Goal: Information Seeking & Learning: Learn about a topic

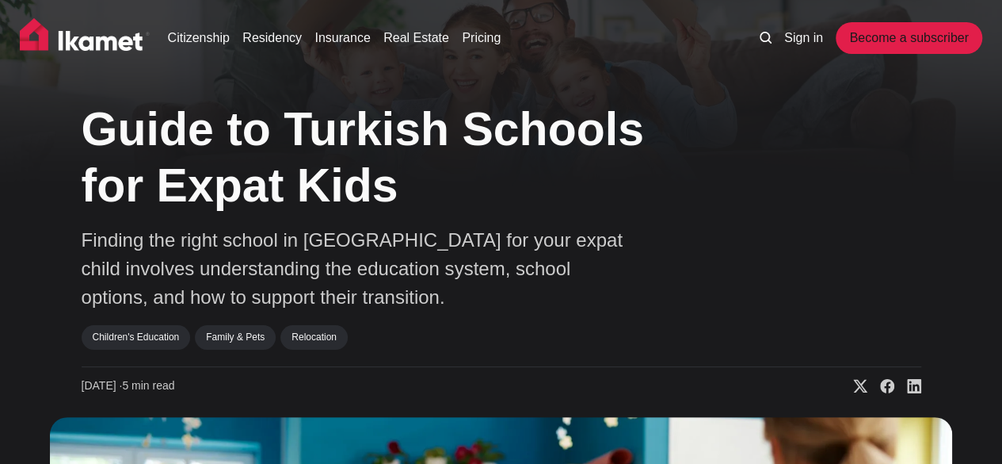
click at [709, 195] on h1 "Guide to Turkish Schools for Expat Kids" at bounding box center [399, 157] width 634 height 113
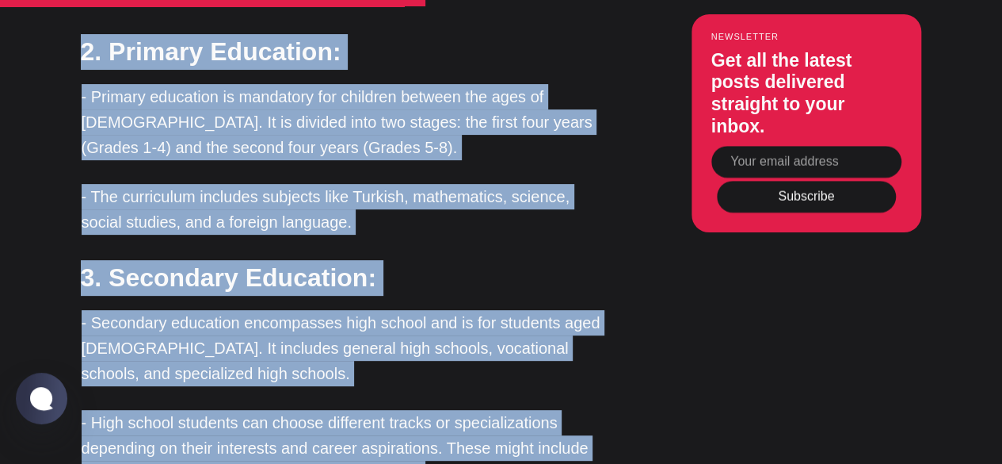
scroll to position [3187, 0]
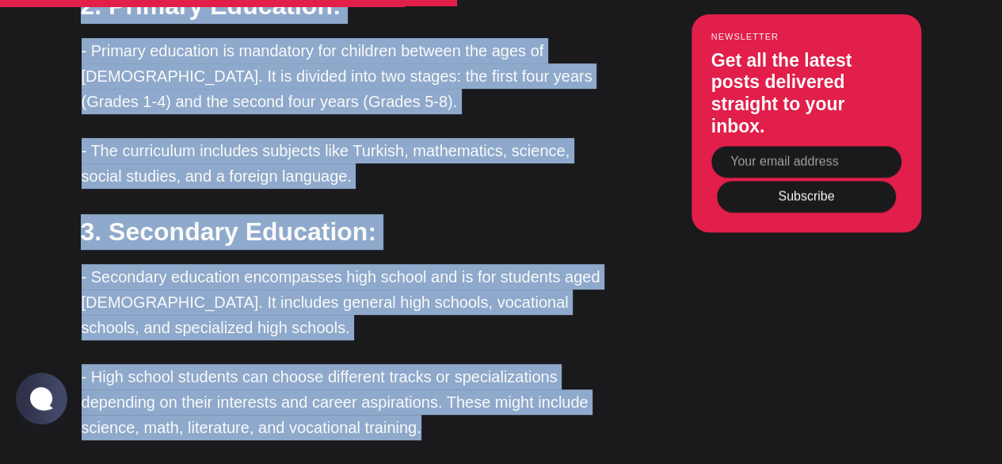
drag, startPoint x: 78, startPoint y: 162, endPoint x: 420, endPoint y: 381, distance: 406.2
copy div "2. Primary Education: - Primary education is mandatory for children between the…"
click at [516, 264] on p "- Secondary education encompasses high school and is for students aged [DEMOGRA…" at bounding box center [347, 302] width 531 height 76
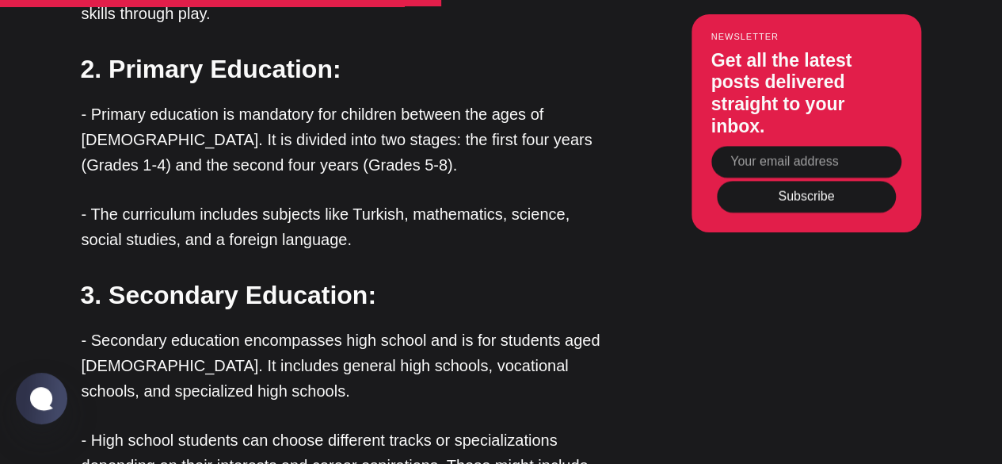
scroll to position [3092, 0]
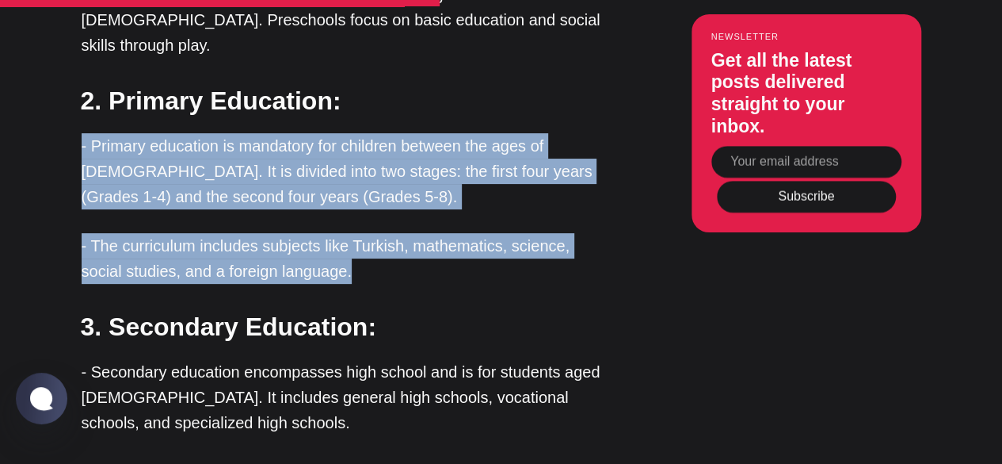
drag, startPoint x: 79, startPoint y: 100, endPoint x: 334, endPoint y: 230, distance: 286.3
copy div "- Primary education is mandatory for children between the ages of [DEMOGRAPHIC_…"
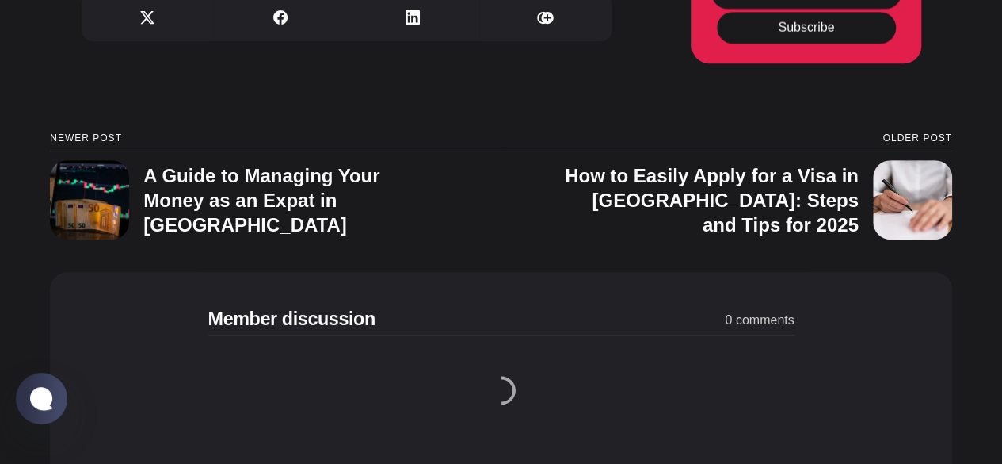
scroll to position [6578, 0]
